Goal: Transaction & Acquisition: Book appointment/travel/reservation

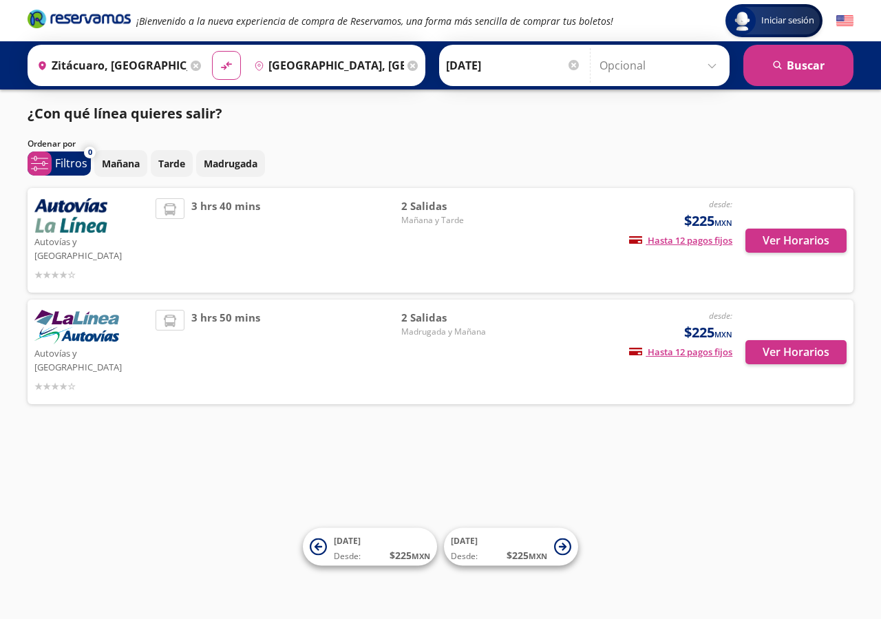
click at [434, 204] on span "2 Salidas" at bounding box center [449, 206] width 96 height 16
click at [132, 163] on p "Mañana" at bounding box center [121, 163] width 38 height 14
click at [407, 216] on span "Mañana y Tarde" at bounding box center [449, 220] width 96 height 12
click at [431, 209] on span "2 Salidas" at bounding box center [449, 206] width 96 height 16
click at [789, 233] on button "Ver Horarios" at bounding box center [795, 240] width 101 height 24
